Goal: Information Seeking & Learning: Learn about a topic

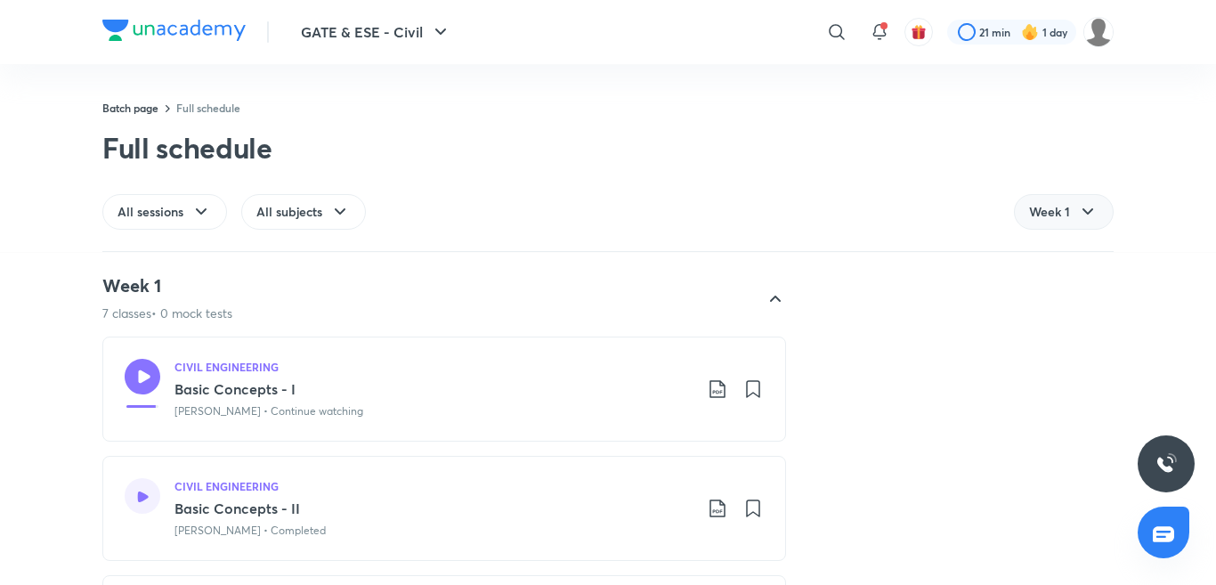
click at [1054, 214] on span "Week 1" at bounding box center [1049, 212] width 41 height 18
click at [1046, 300] on span "Week 2" at bounding box center [1050, 295] width 42 height 18
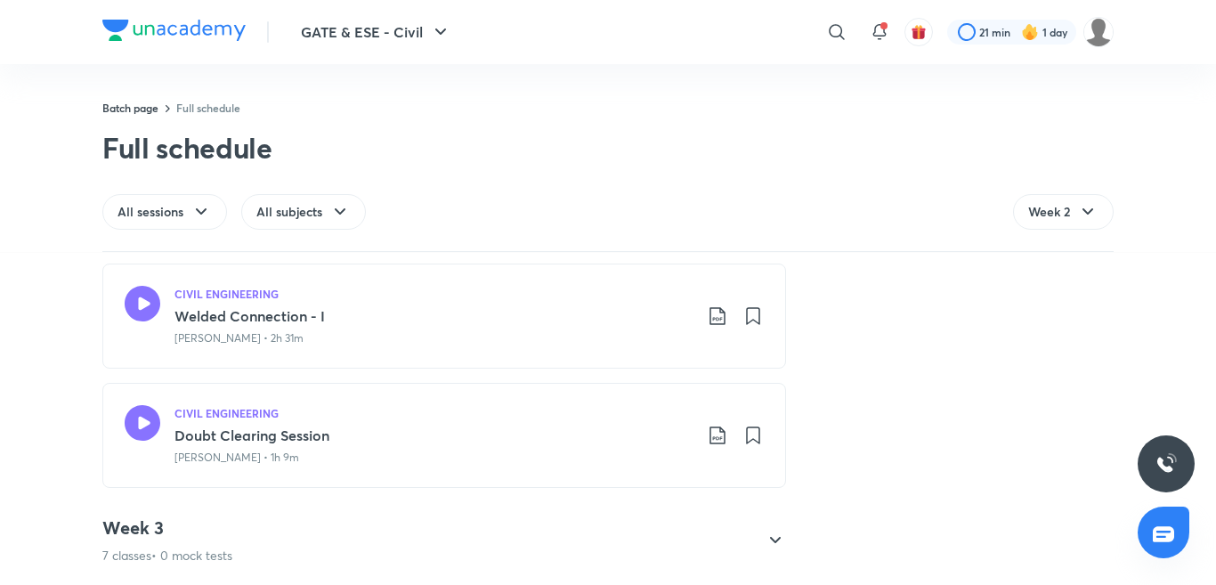
scroll to position [906, 0]
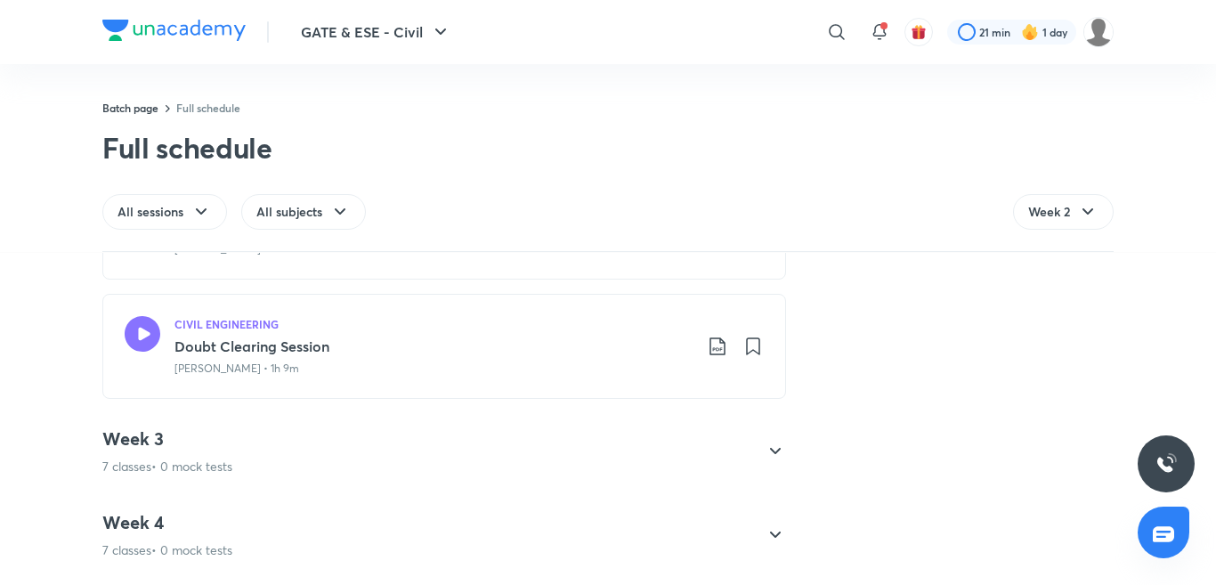
click at [768, 450] on icon at bounding box center [774, 450] width 21 height 21
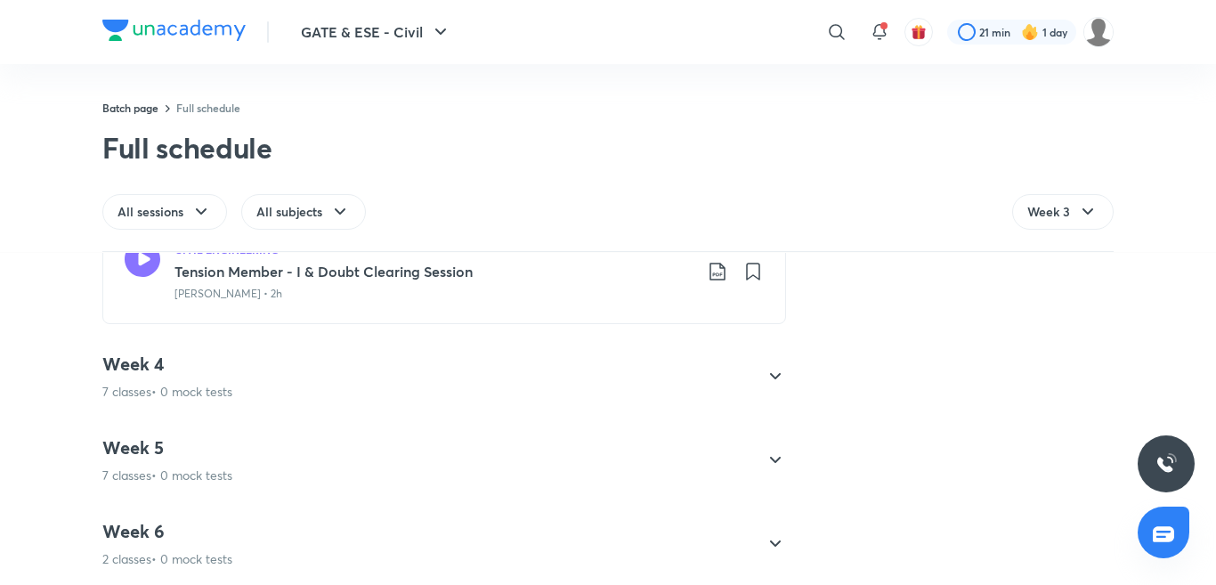
scroll to position [1020, 0]
